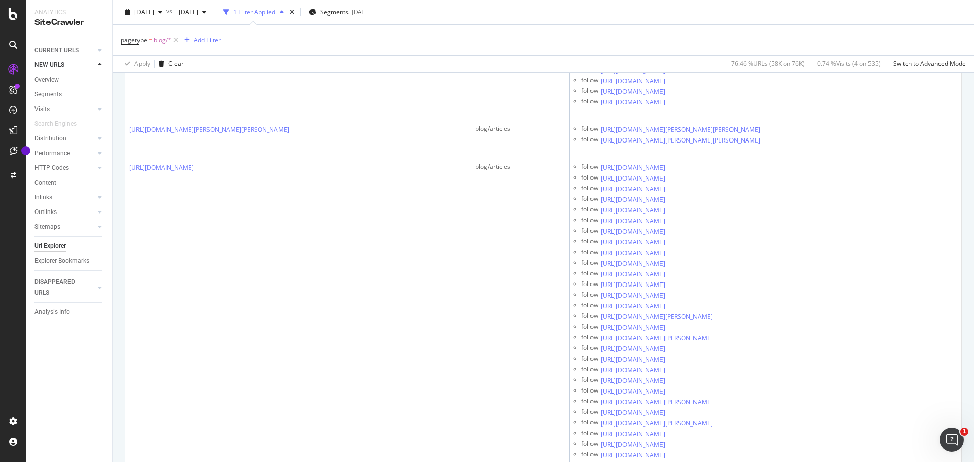
scroll to position [3398, 0]
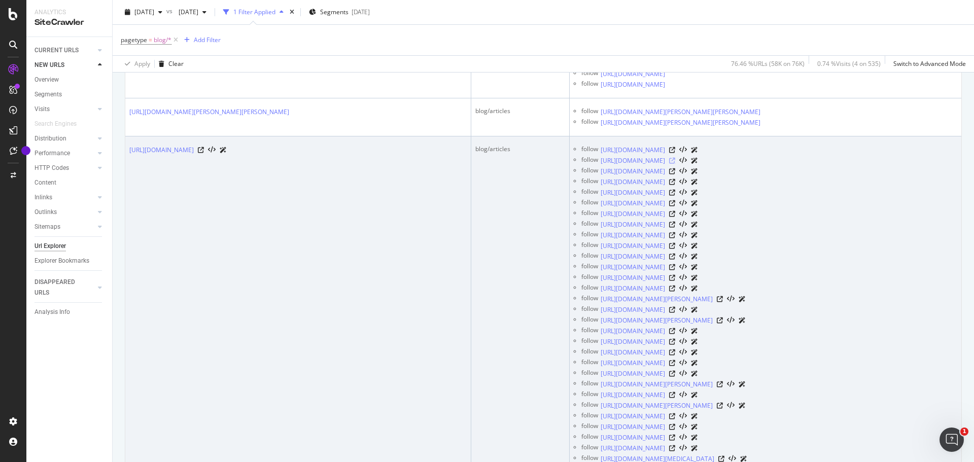
click at [675, 164] on icon at bounding box center [672, 161] width 6 height 6
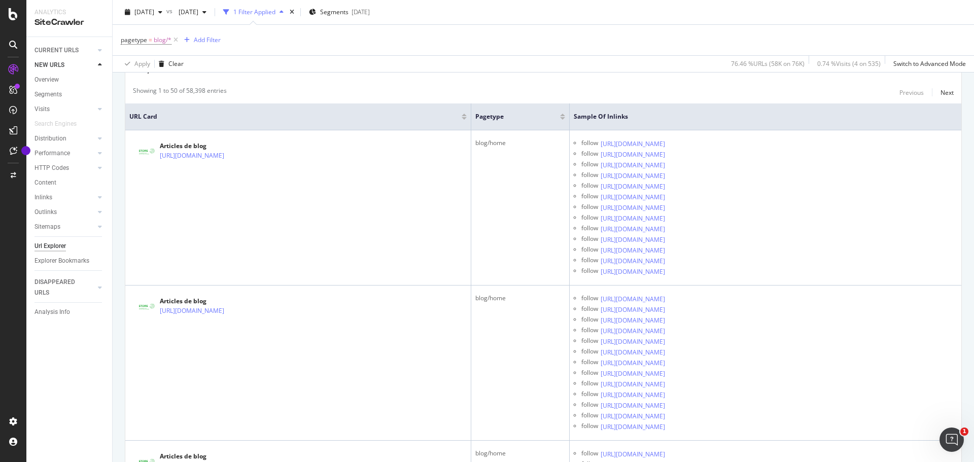
scroll to position [0, 0]
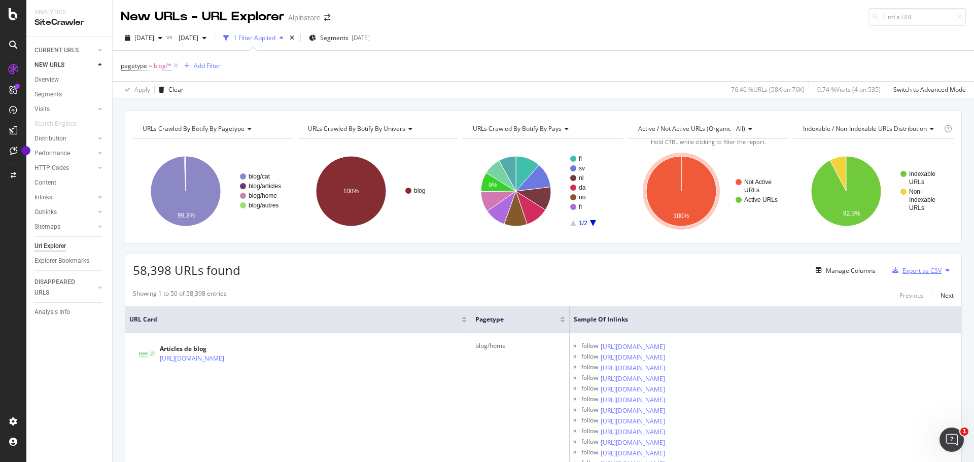
click at [929, 272] on div "Export as CSV" at bounding box center [921, 270] width 39 height 9
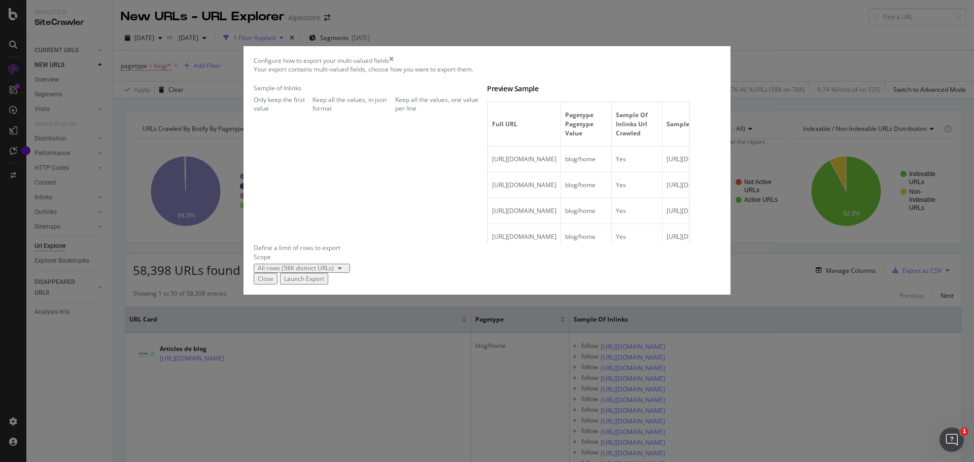
click at [395, 113] on div "Keep all the values, one value per line" at bounding box center [441, 103] width 92 height 17
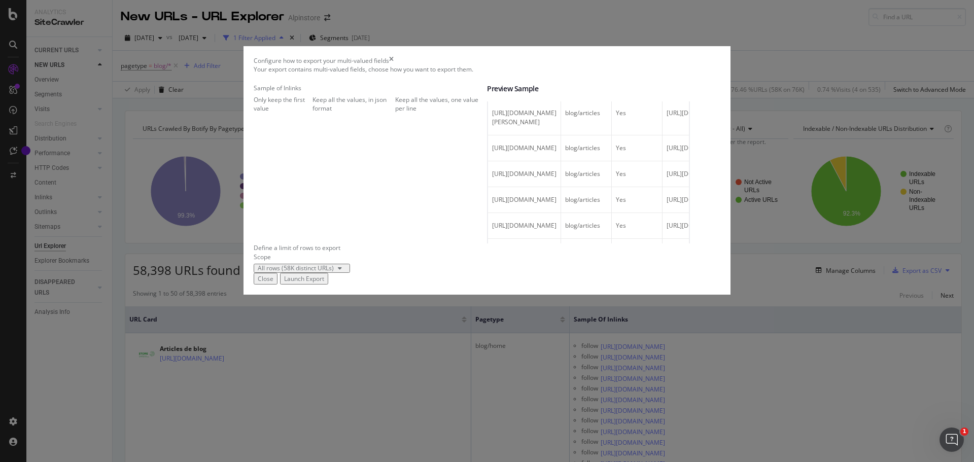
scroll to position [1065, 0]
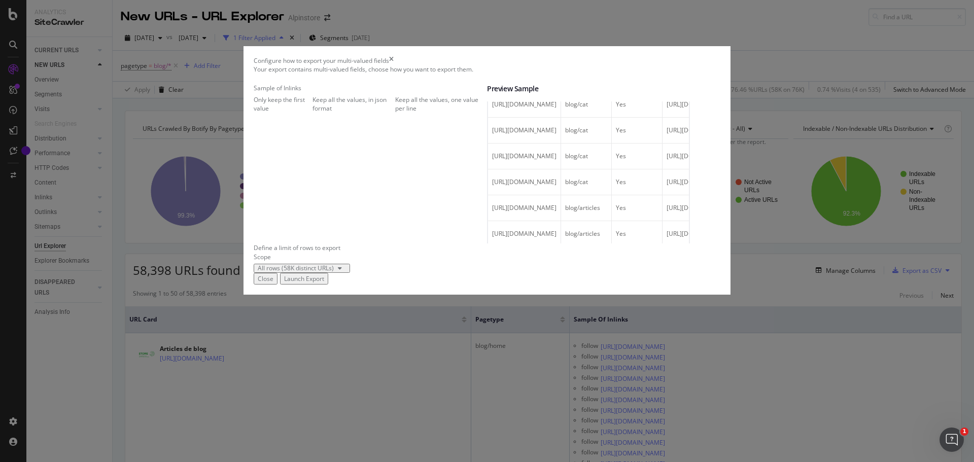
drag, startPoint x: 652, startPoint y: 231, endPoint x: 491, endPoint y: 220, distance: 161.1
click at [491, 14] on td "[URL][DOMAIN_NAME]" at bounding box center [524, 1] width 73 height 26
click at [324, 283] on div "Launch Export" at bounding box center [304, 278] width 40 height 9
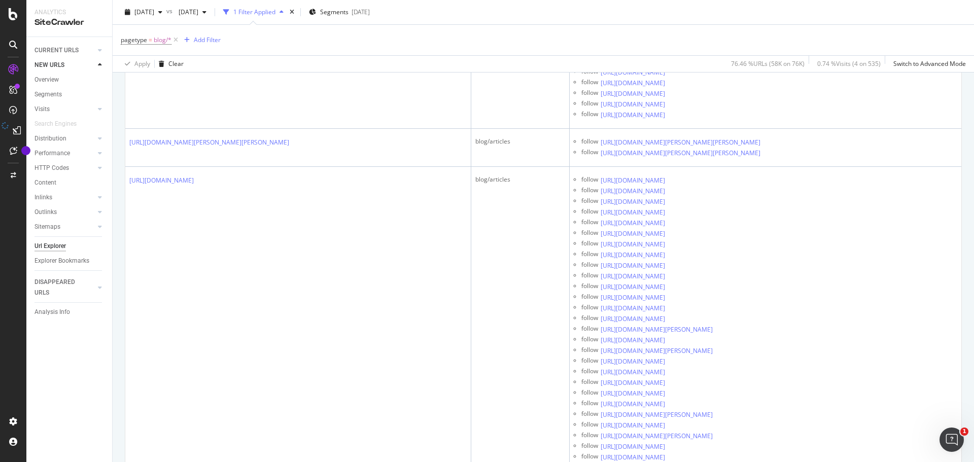
scroll to position [3550, 0]
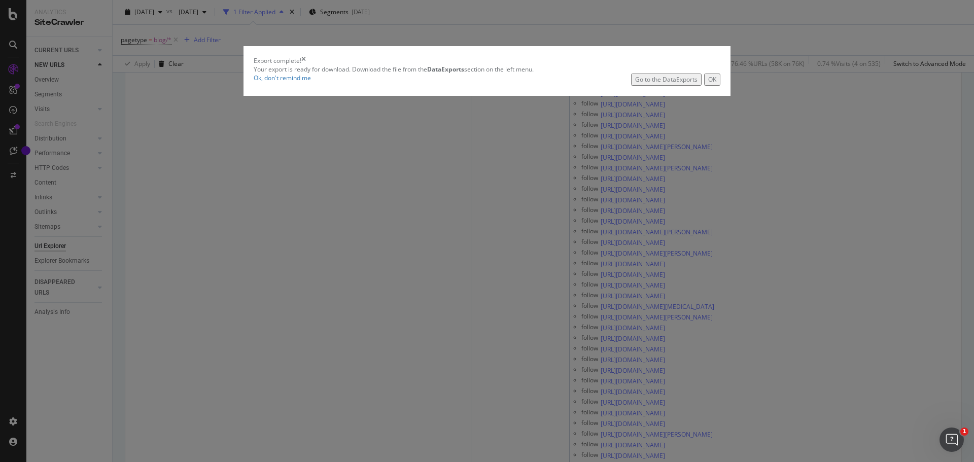
click at [708, 84] on div "OK" at bounding box center [712, 79] width 8 height 9
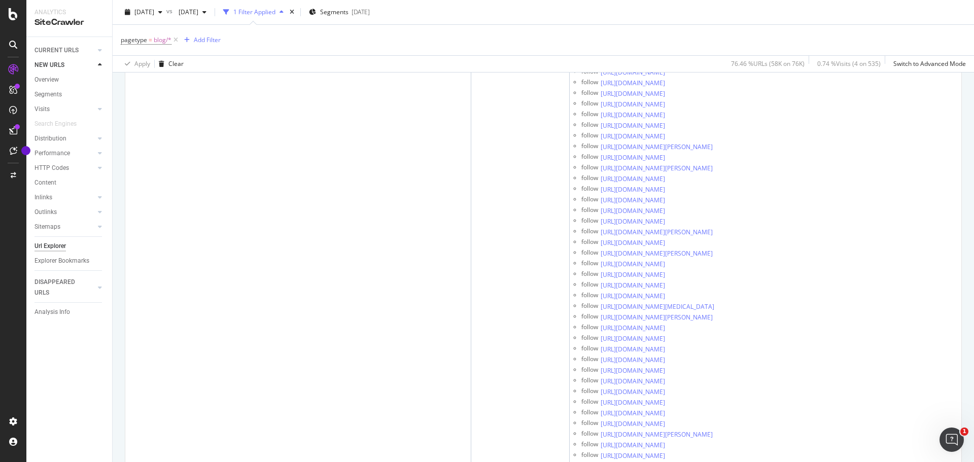
scroll to position [40, 0]
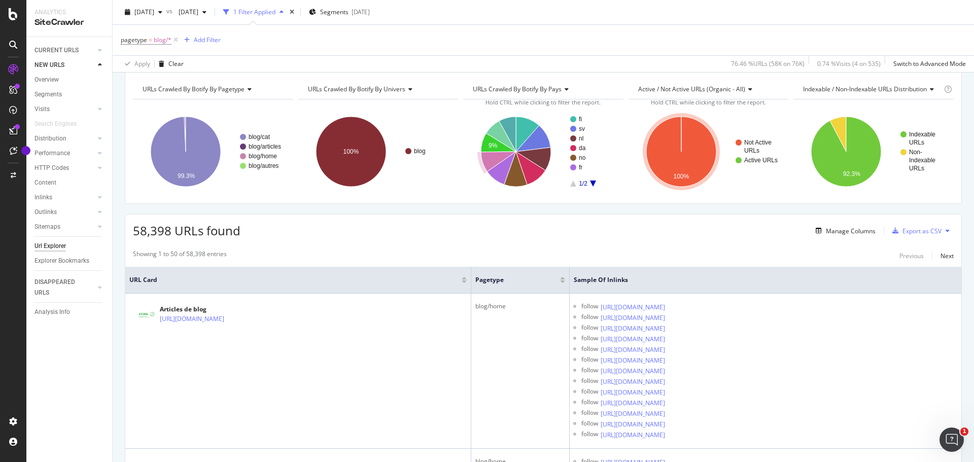
click at [12, 41] on icon at bounding box center [13, 45] width 8 height 8
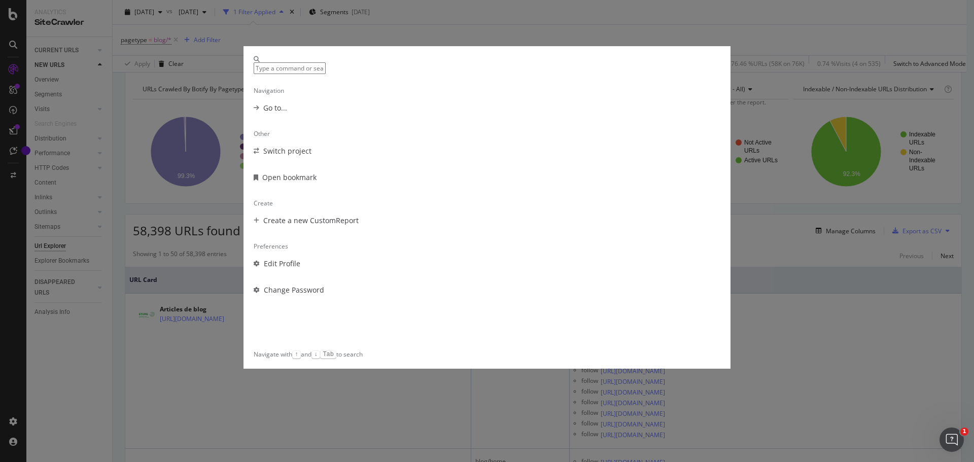
click at [359, 113] on div "Go to..." at bounding box center [487, 108] width 467 height 10
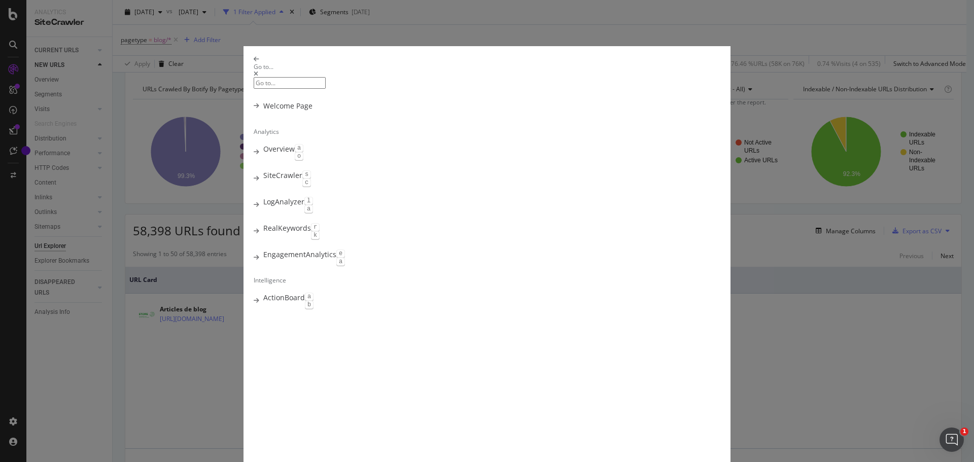
click at [326, 77] on input "modal" at bounding box center [290, 83] width 72 height 12
paste input "modal"
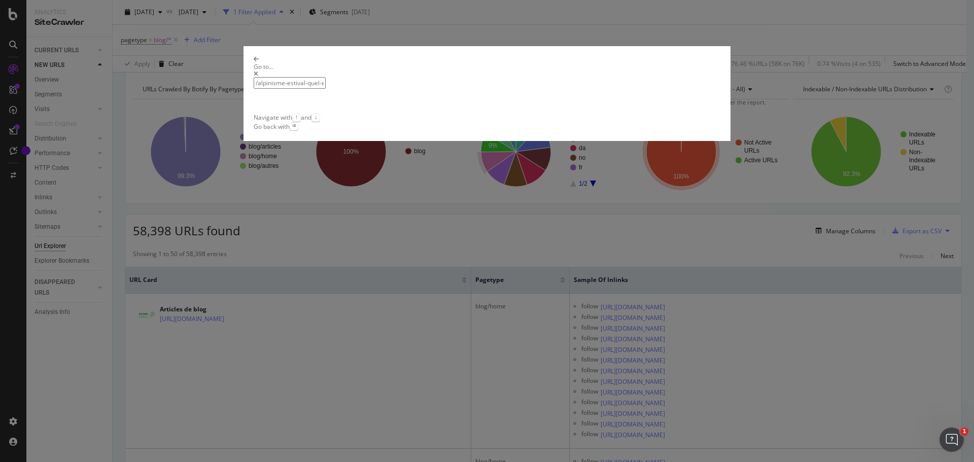
type input "/alpinisme-estival-quel-equipement-choisir-pour-gravir-votre-premier-sommet-"
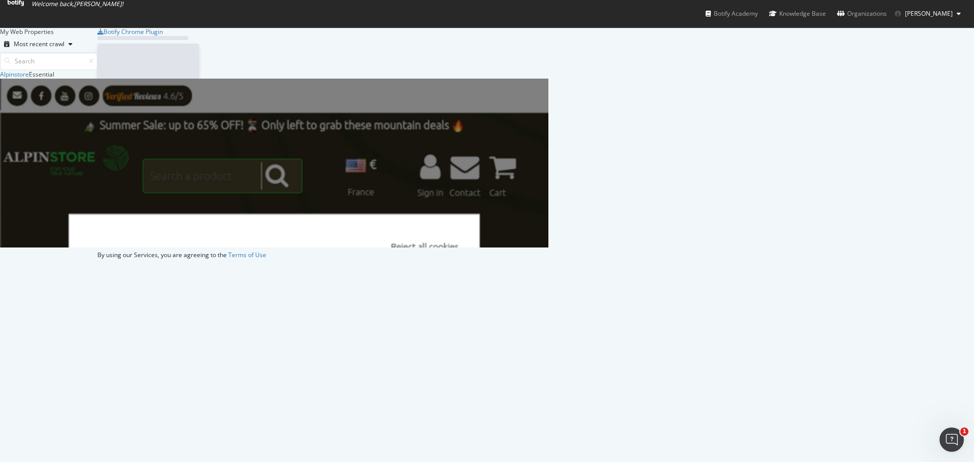
scroll to position [170, 541]
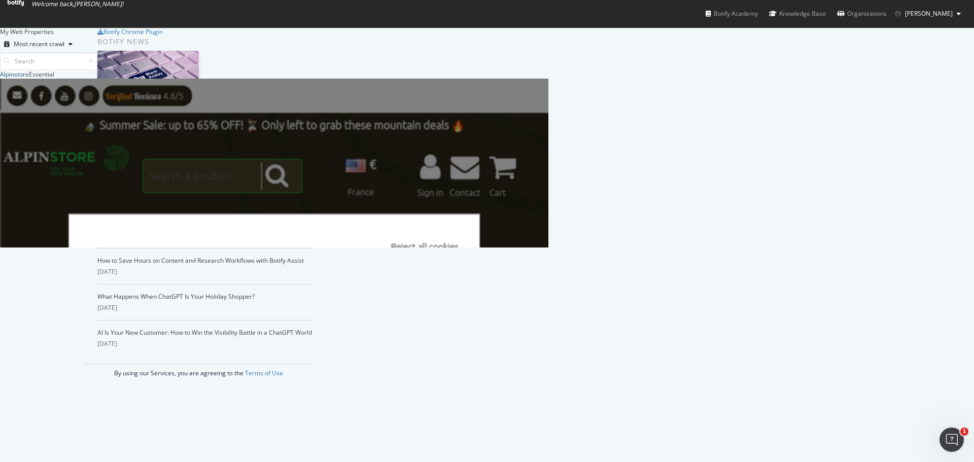
click at [29, 79] on div "Alpinstore" at bounding box center [14, 74] width 29 height 9
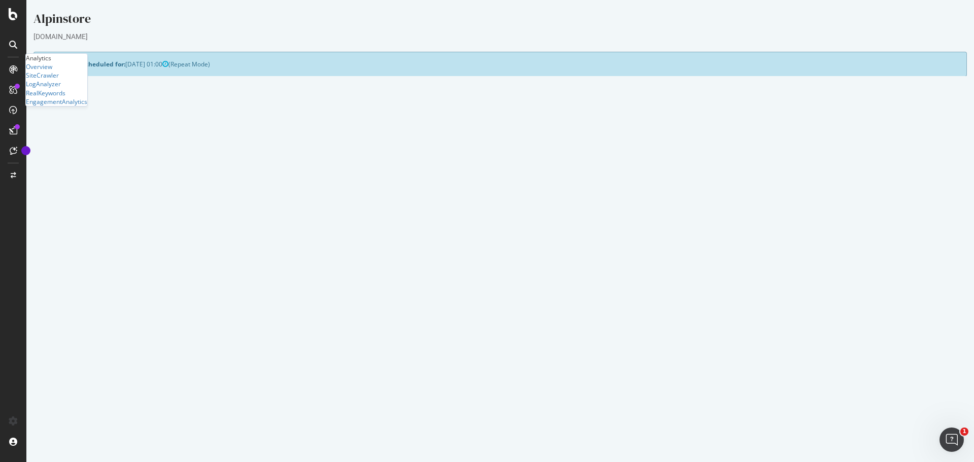
click at [17, 67] on div at bounding box center [13, 69] width 16 height 16
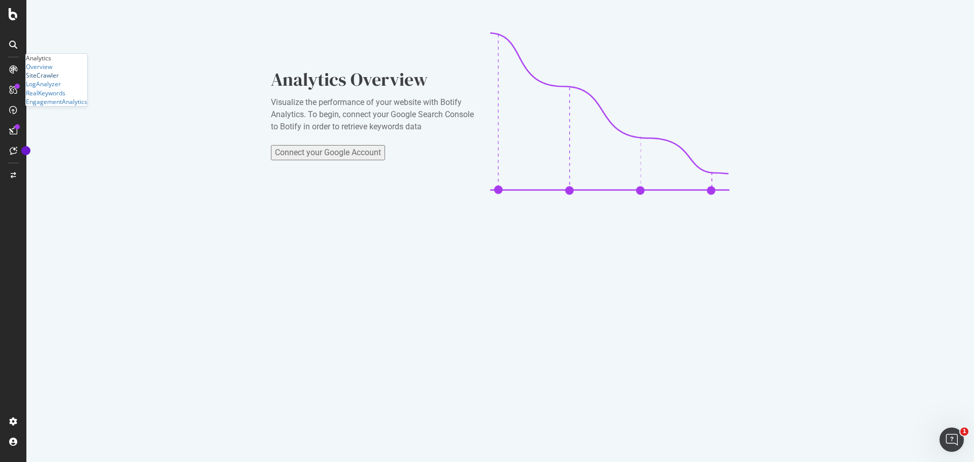
click at [52, 80] on div "SiteCrawler" at bounding box center [42, 75] width 33 height 9
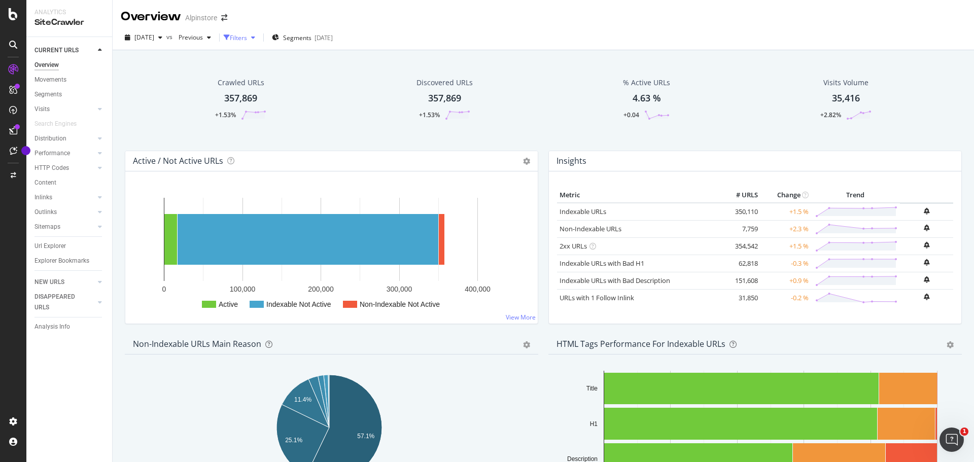
click at [255, 39] on icon "button" at bounding box center [253, 37] width 4 height 6
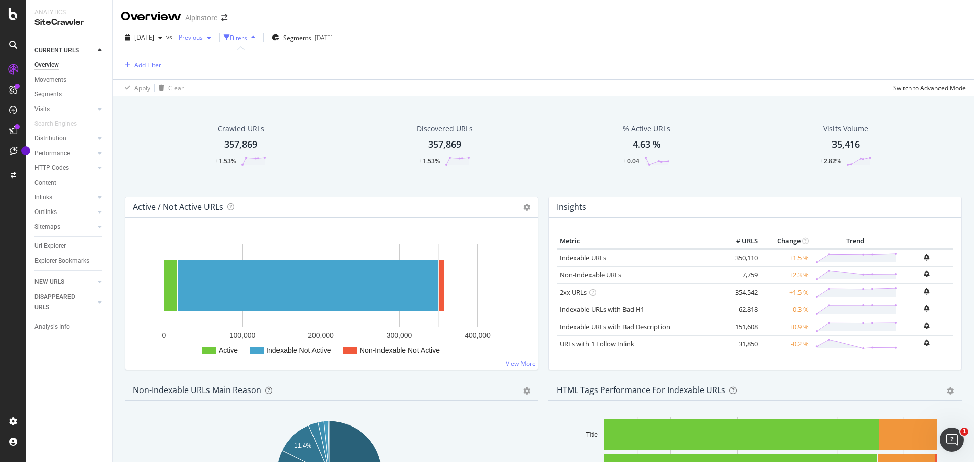
click at [215, 39] on div "button" at bounding box center [209, 37] width 12 height 6
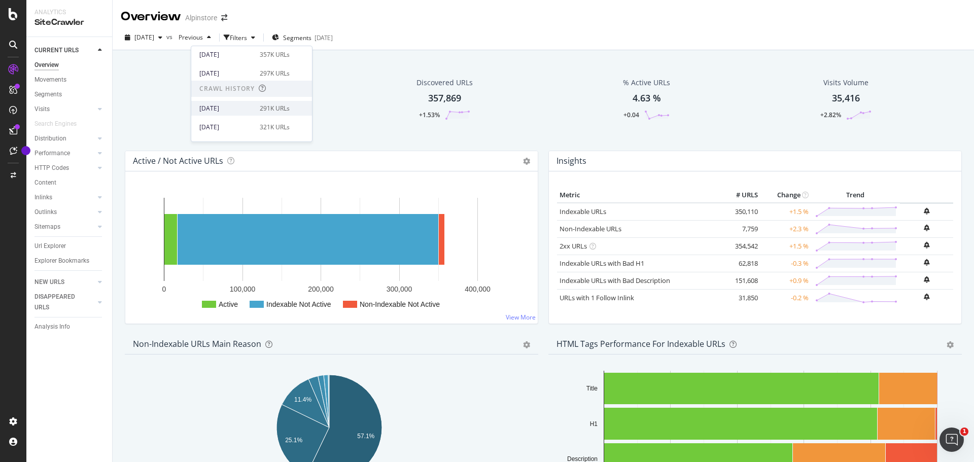
scroll to position [51, 0]
click at [247, 102] on div "[DATE]" at bounding box center [226, 98] width 54 height 9
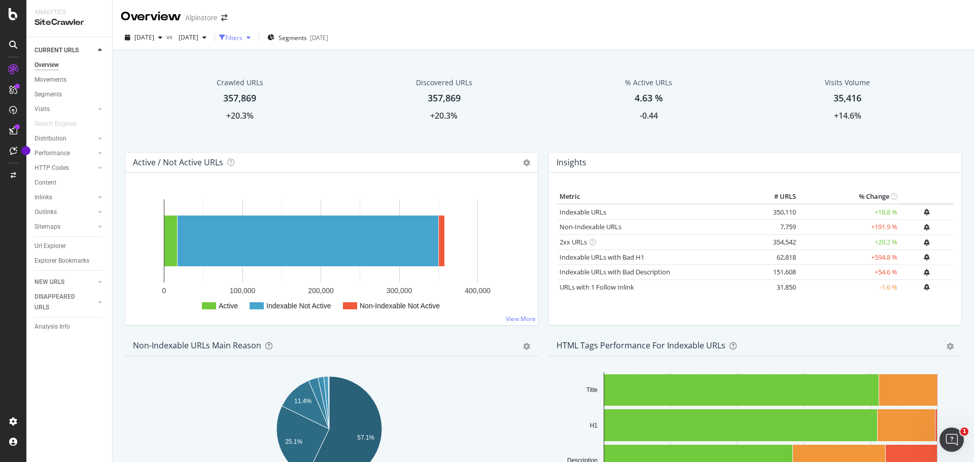
click at [251, 38] on icon "button" at bounding box center [248, 37] width 4 height 6
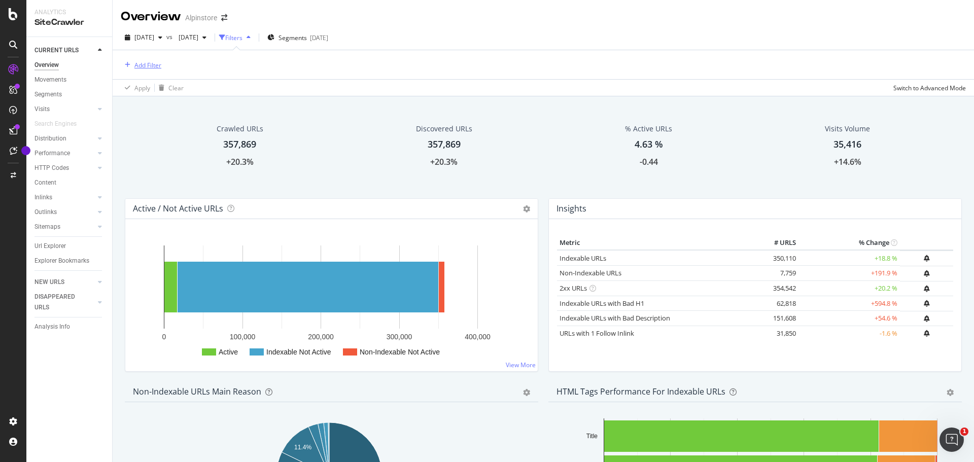
click at [147, 65] on div "Add Filter" at bounding box center [147, 65] width 27 height 9
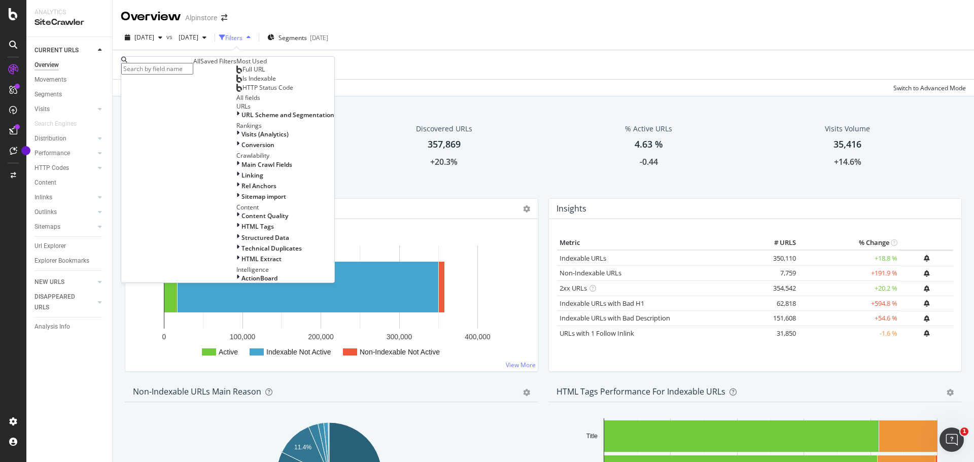
click at [242, 74] on span "Full URL" at bounding box center [253, 69] width 22 height 9
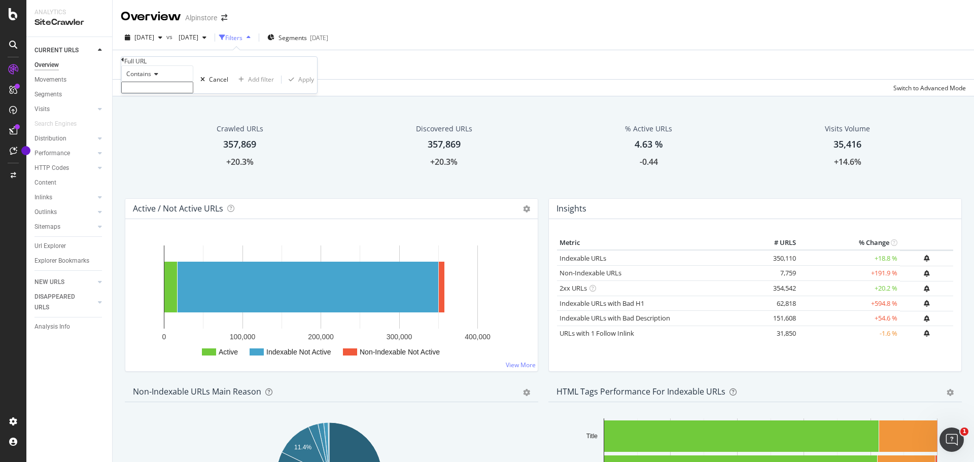
click at [160, 93] on input "text" at bounding box center [157, 88] width 72 height 12
paste input "/alpinisme-estival-quel-equipement-choisir-pour-gravir-votre-premier-sommet-"
type input "/alpinisme-estival-quel-equipement-choisir-pour-gravir-votre-premier-sommet-"
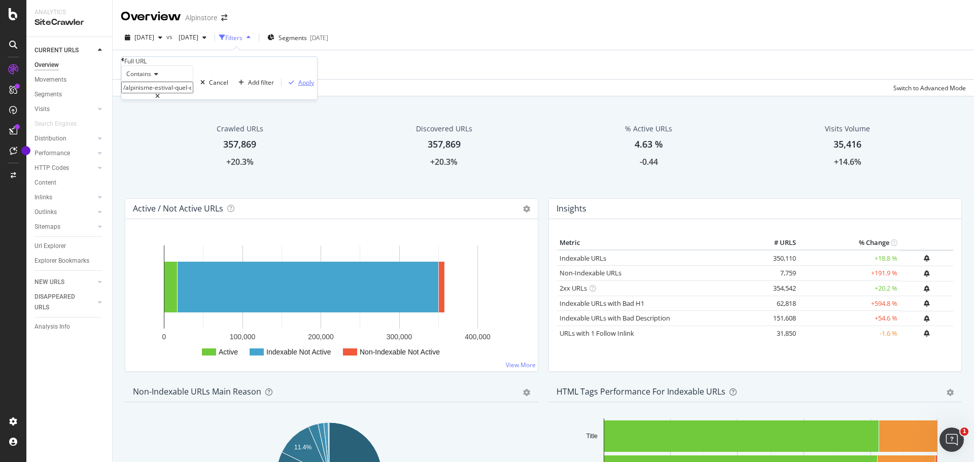
click at [298, 87] on div "Apply" at bounding box center [306, 82] width 16 height 9
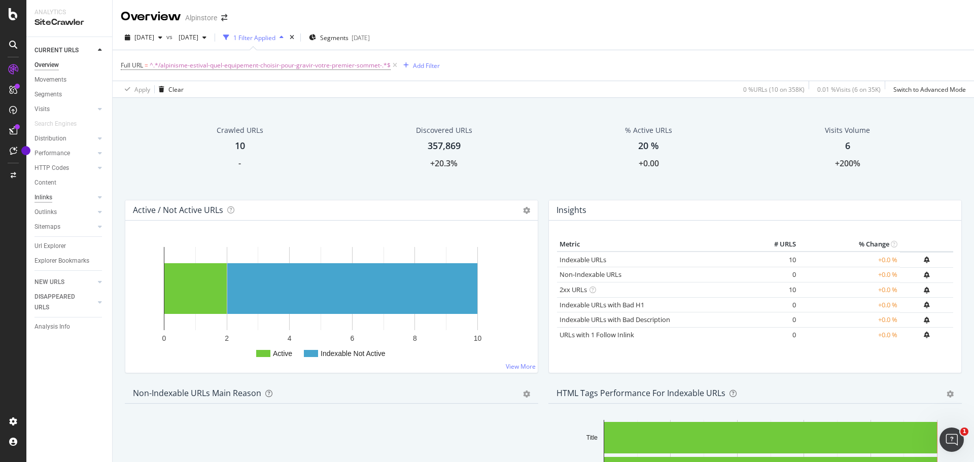
click at [40, 196] on div "Inlinks" at bounding box center [43, 197] width 18 height 11
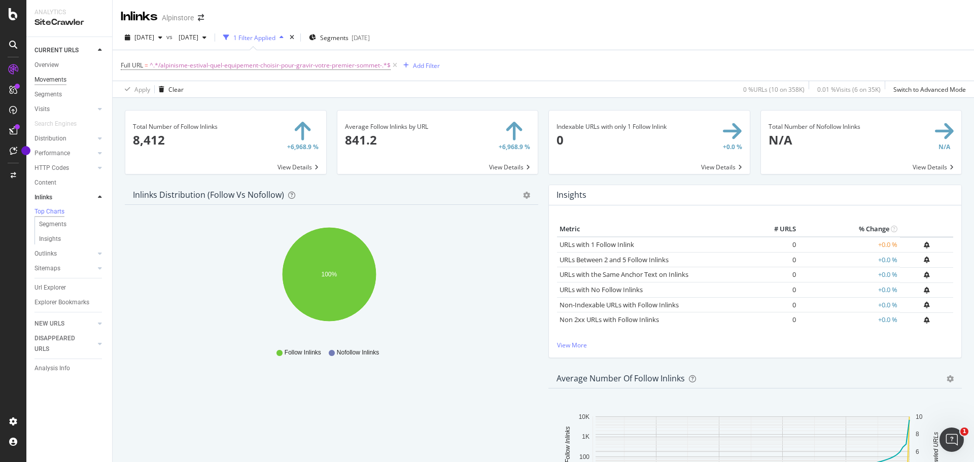
click at [50, 79] on div "Movements" at bounding box center [50, 80] width 32 height 11
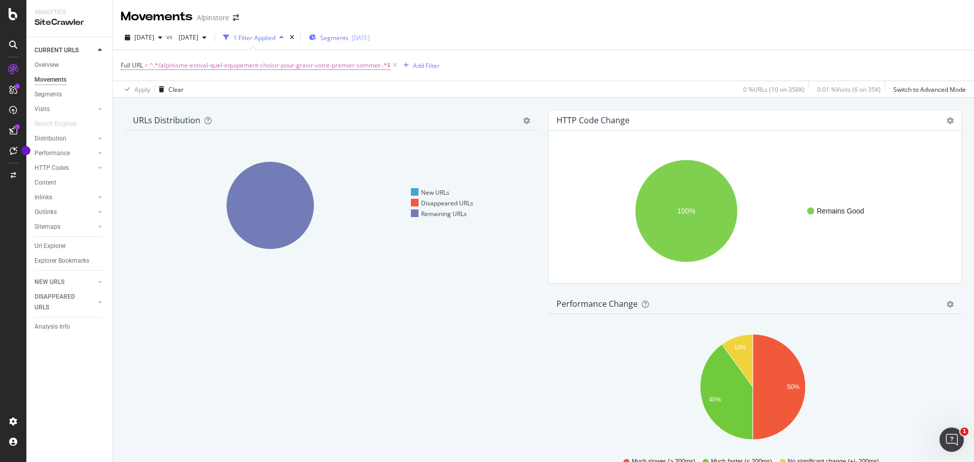
click at [46, 65] on div "Overview" at bounding box center [46, 65] width 24 height 11
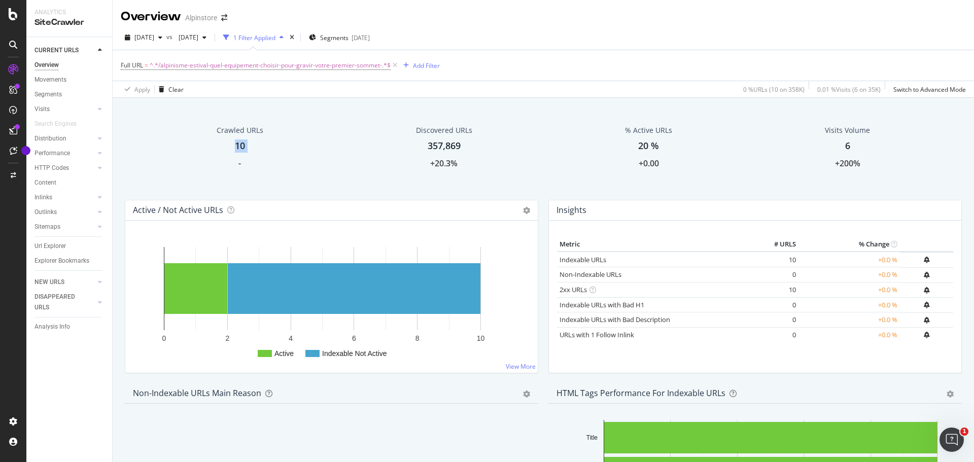
drag, startPoint x: 237, startPoint y: 161, endPoint x: 228, endPoint y: 158, distance: 9.6
click at [228, 158] on div "Crawled URLs 10 -" at bounding box center [239, 147] width 67 height 54
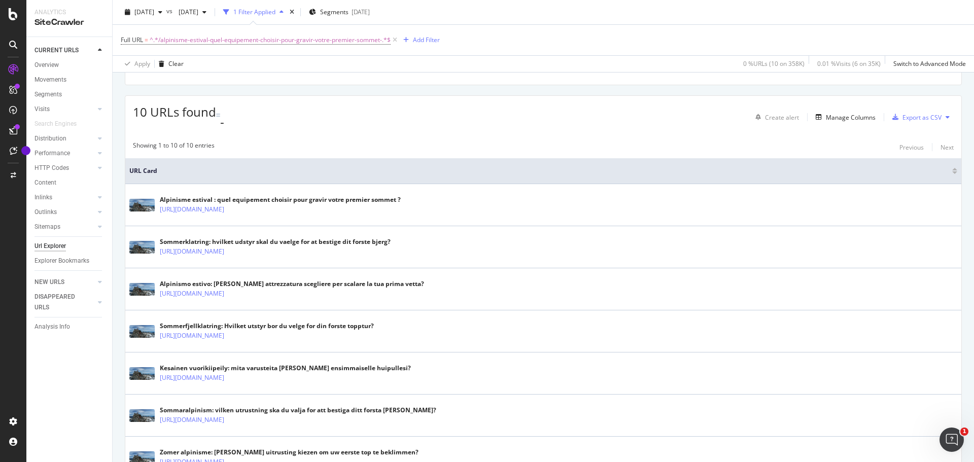
scroll to position [254, 0]
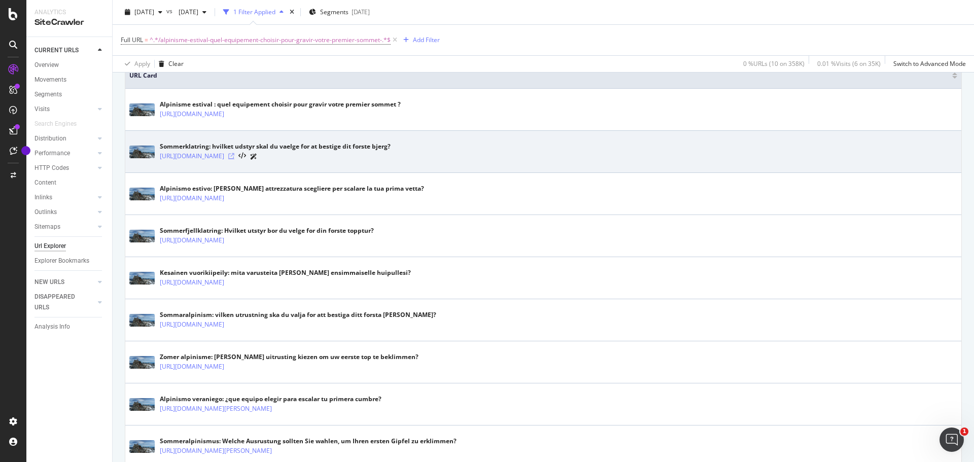
click at [234, 153] on icon at bounding box center [231, 156] width 6 height 6
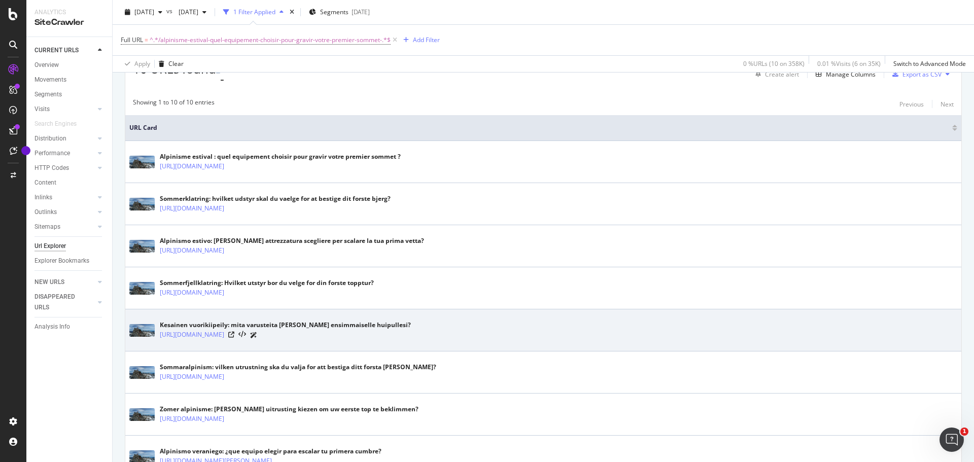
scroll to position [197, 0]
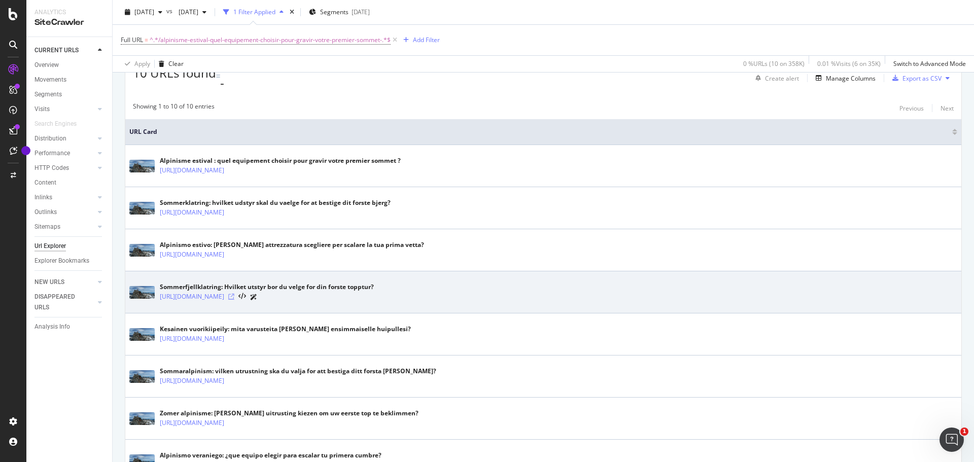
click at [234, 294] on icon at bounding box center [231, 297] width 6 height 6
